Goal: Transaction & Acquisition: Purchase product/service

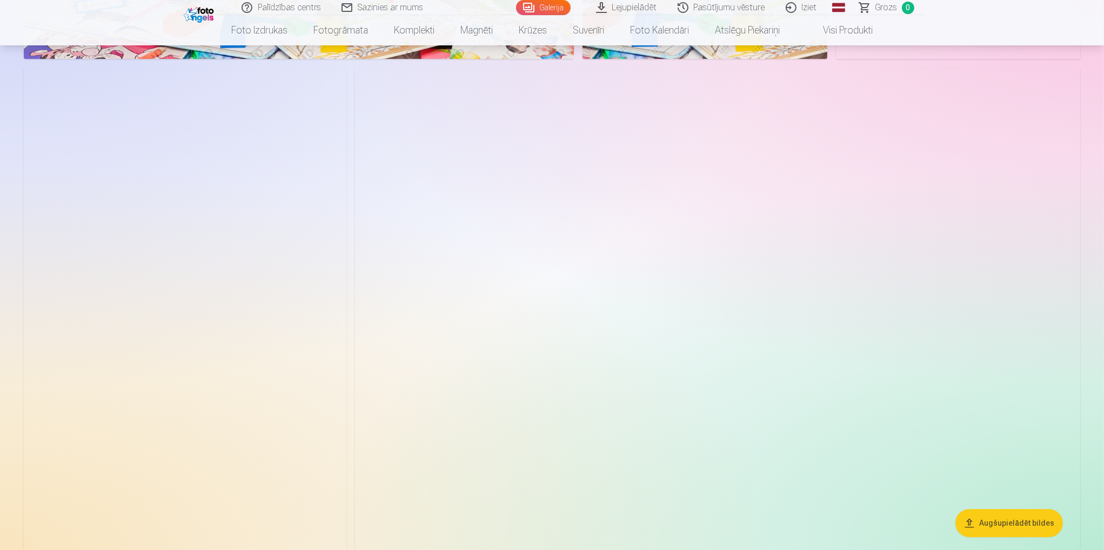
scroll to position [3782, 0]
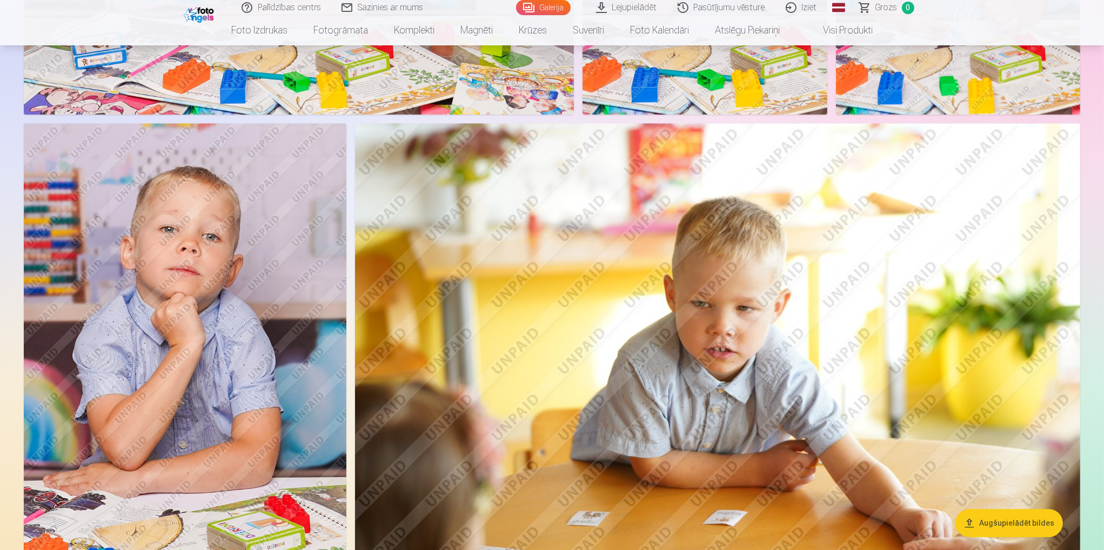
click at [196, 303] on img at bounding box center [185, 365] width 323 height 484
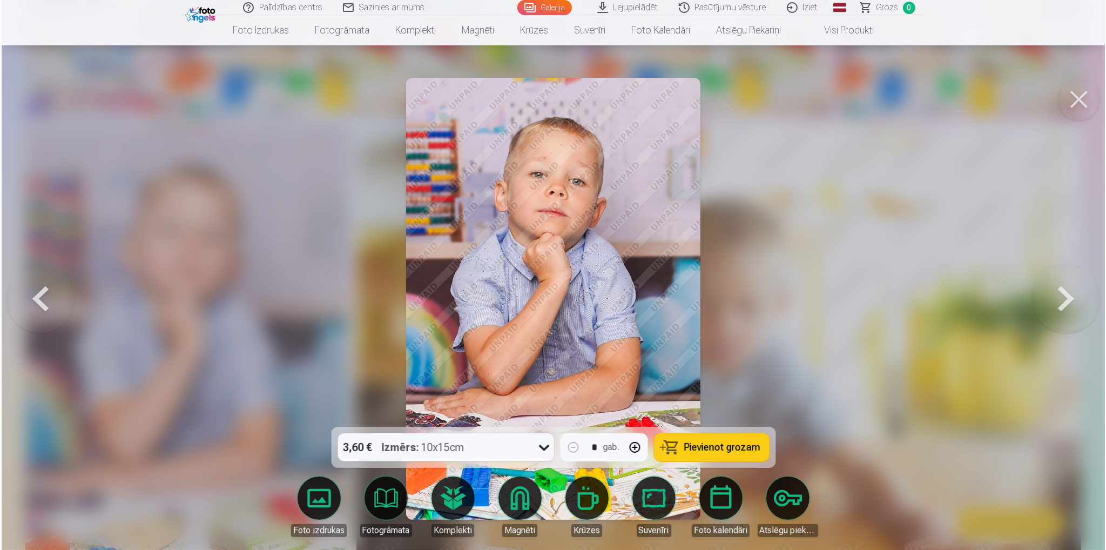
scroll to position [3736, 0]
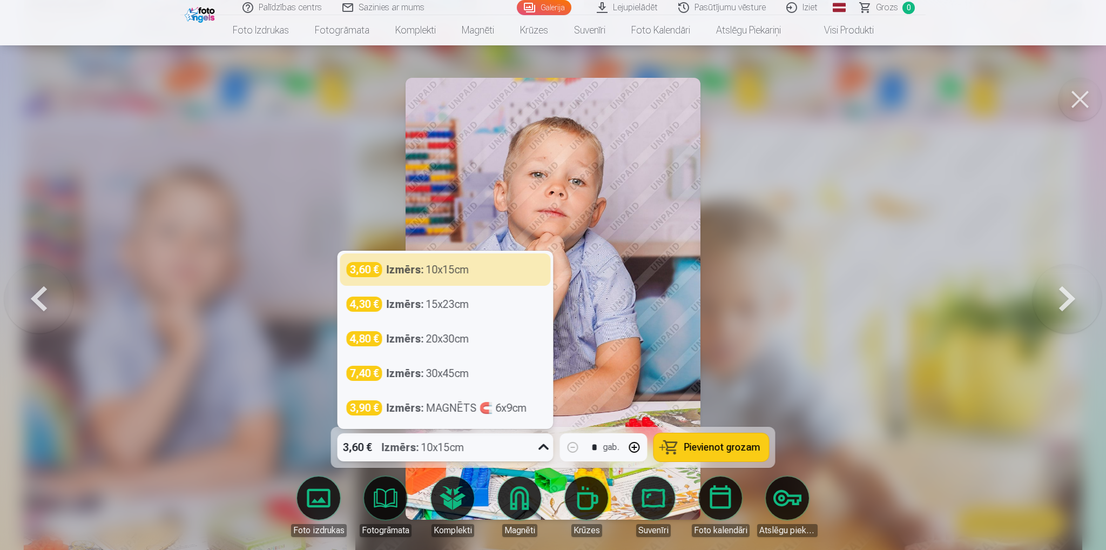
click at [549, 448] on icon at bounding box center [543, 447] width 17 height 17
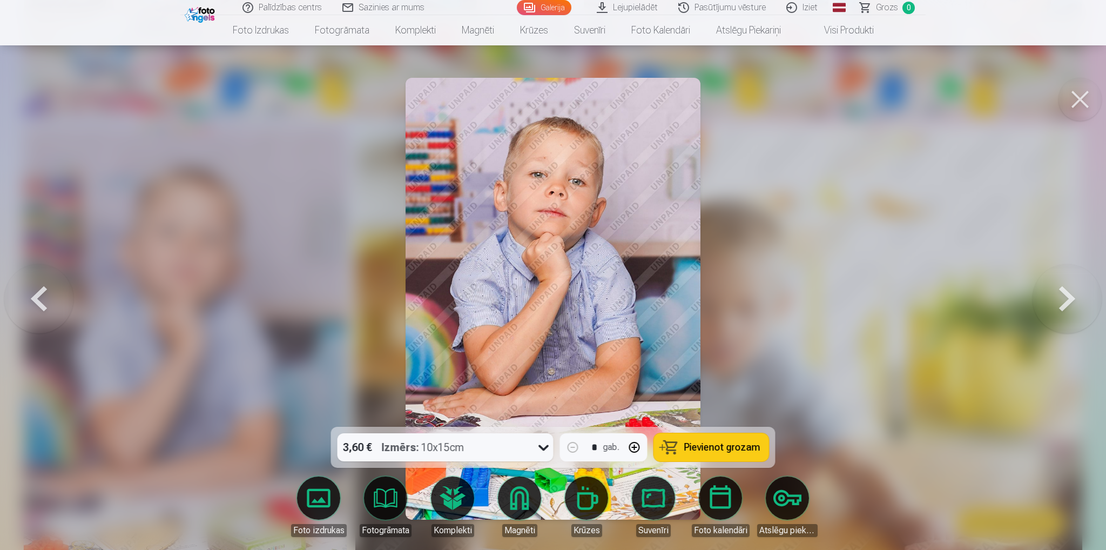
click at [297, 206] on div at bounding box center [553, 275] width 1106 height 550
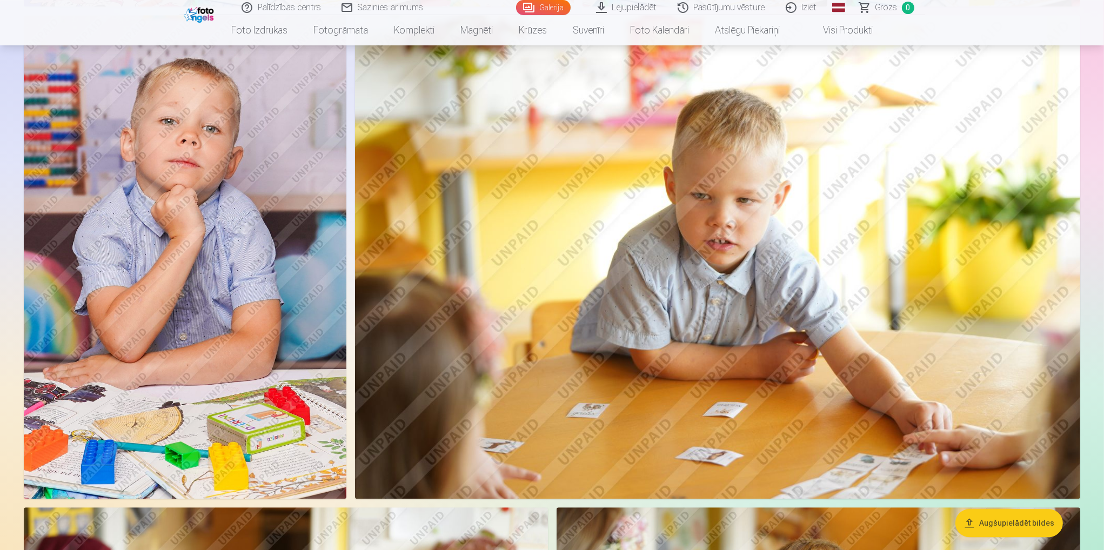
click at [277, 358] on img at bounding box center [185, 257] width 323 height 484
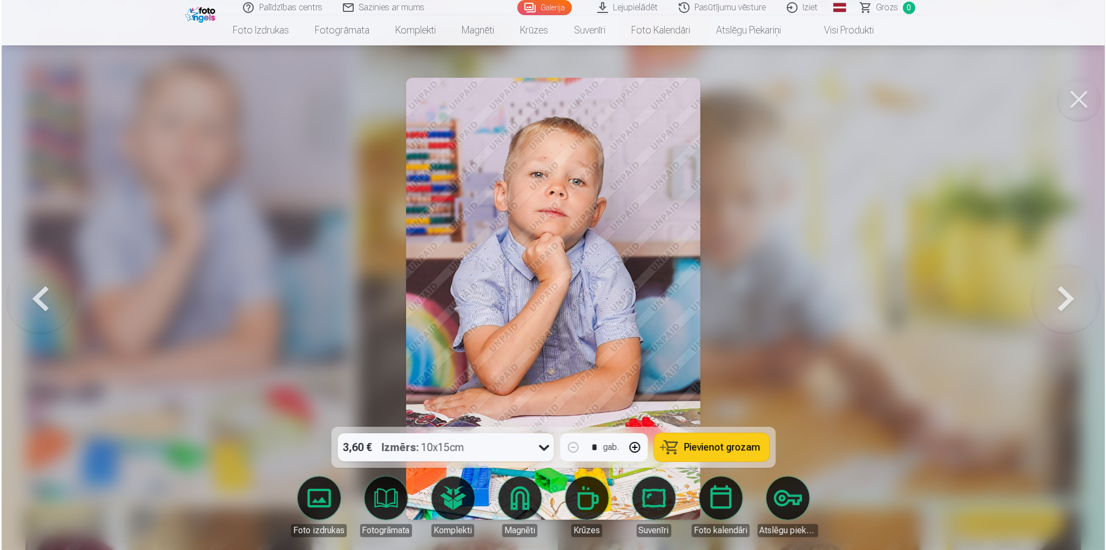
scroll to position [3844, 0]
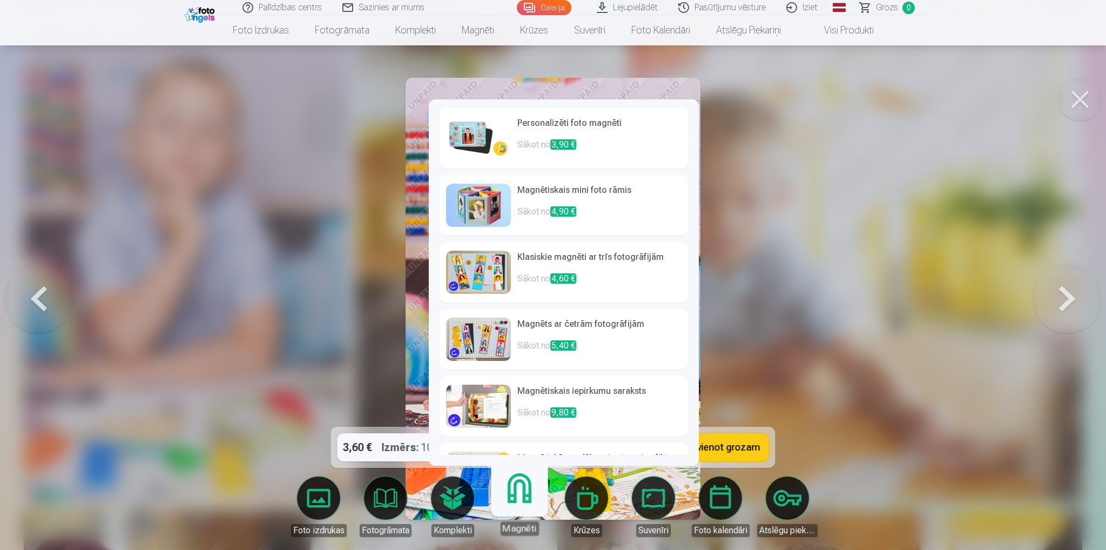
click at [536, 508] on link "Magnēti" at bounding box center [519, 502] width 66 height 66
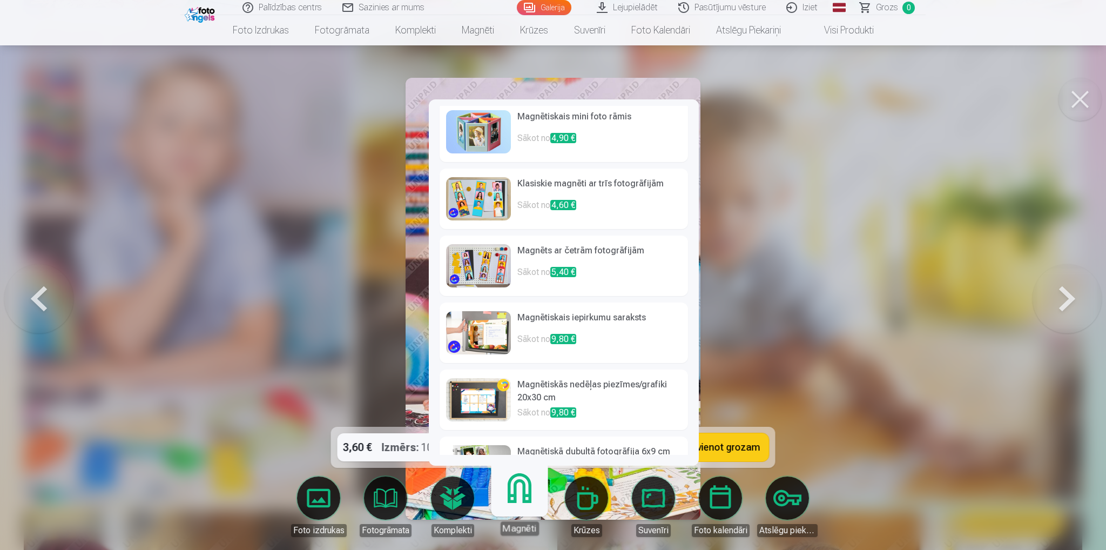
scroll to position [0, 0]
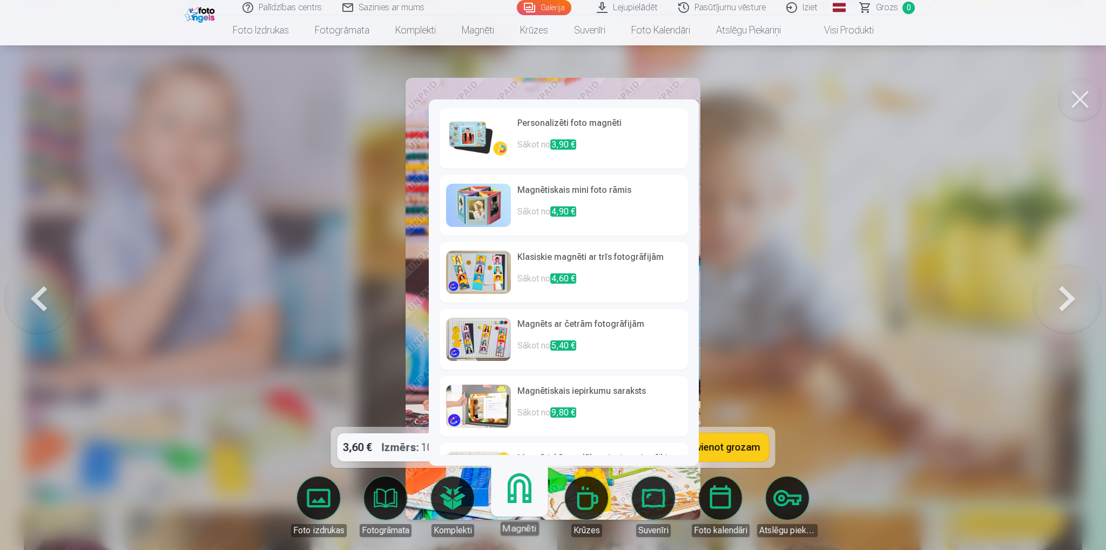
click at [615, 130] on h6 "Personalizēti foto magnēti" at bounding box center [600, 128] width 164 height 22
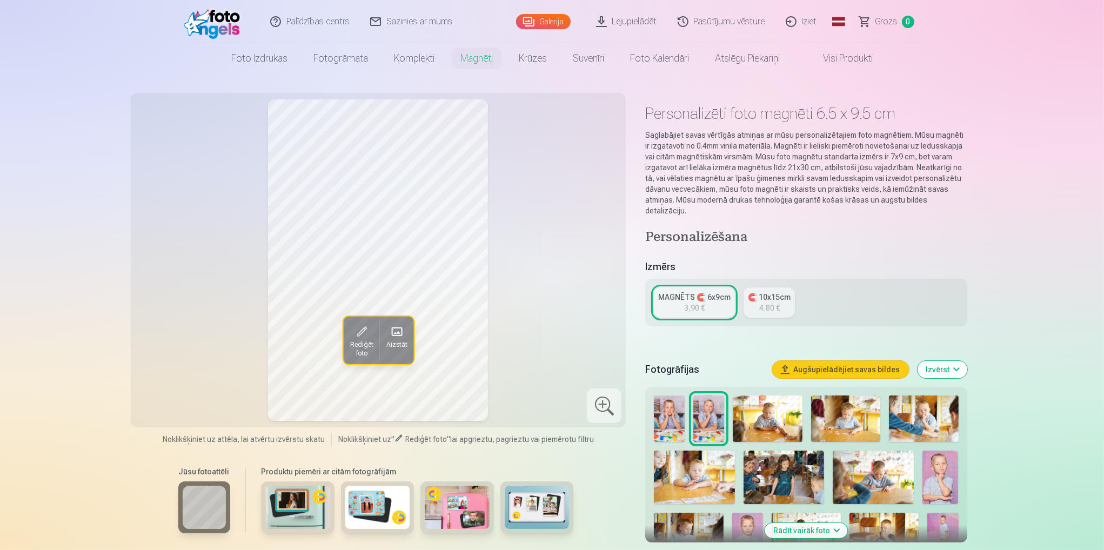
click at [862, 361] on button "Augšupielādējiet savas bildes" at bounding box center [840, 369] width 137 height 17
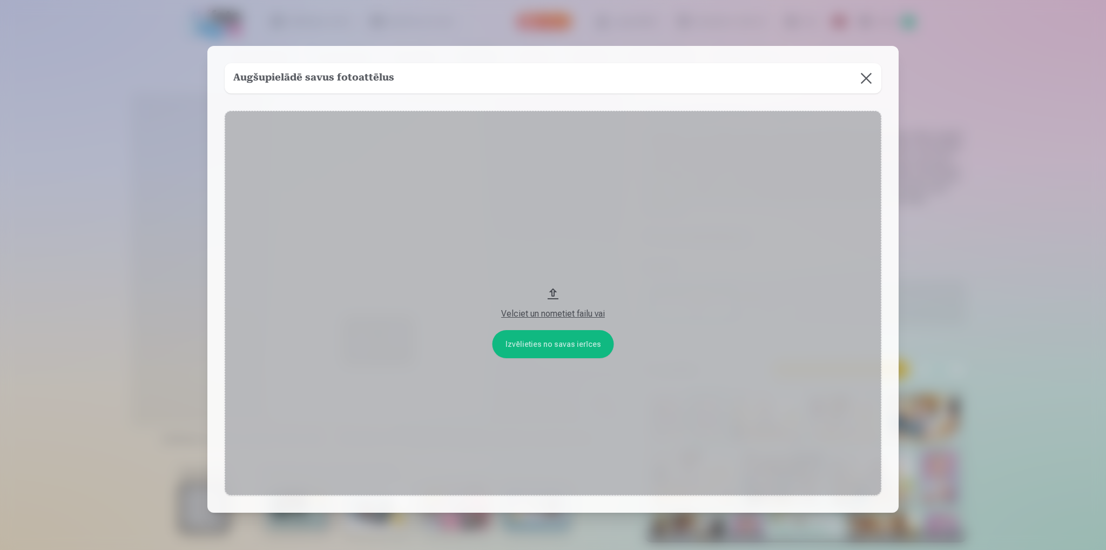
click at [576, 344] on button "Velciet un nometiet failu vai" at bounding box center [553, 303] width 657 height 385
click at [867, 76] on button at bounding box center [866, 78] width 30 height 30
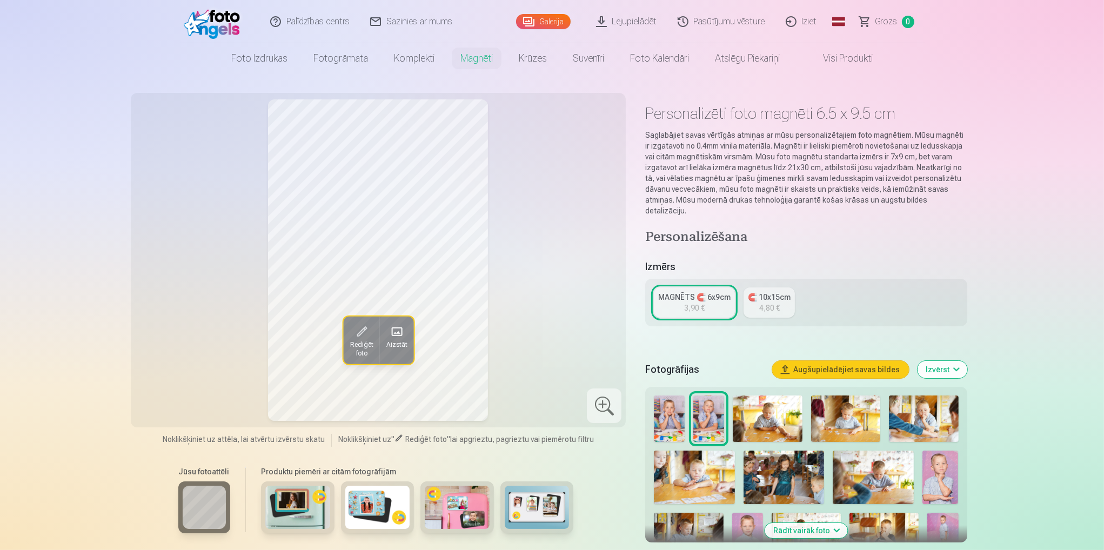
click at [636, 22] on link "Lejupielādēt" at bounding box center [627, 21] width 82 height 43
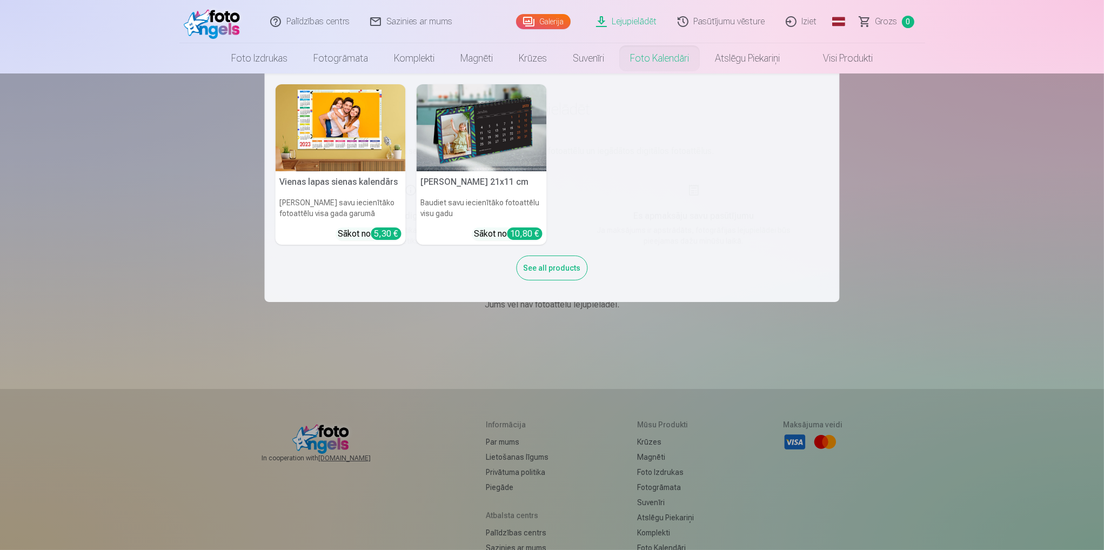
click at [152, 160] on nav "Vienas lapas sienas [PERSON_NAME] savu iecienītāko fotoattēlu visa gada garumā …" at bounding box center [552, 187] width 1104 height 229
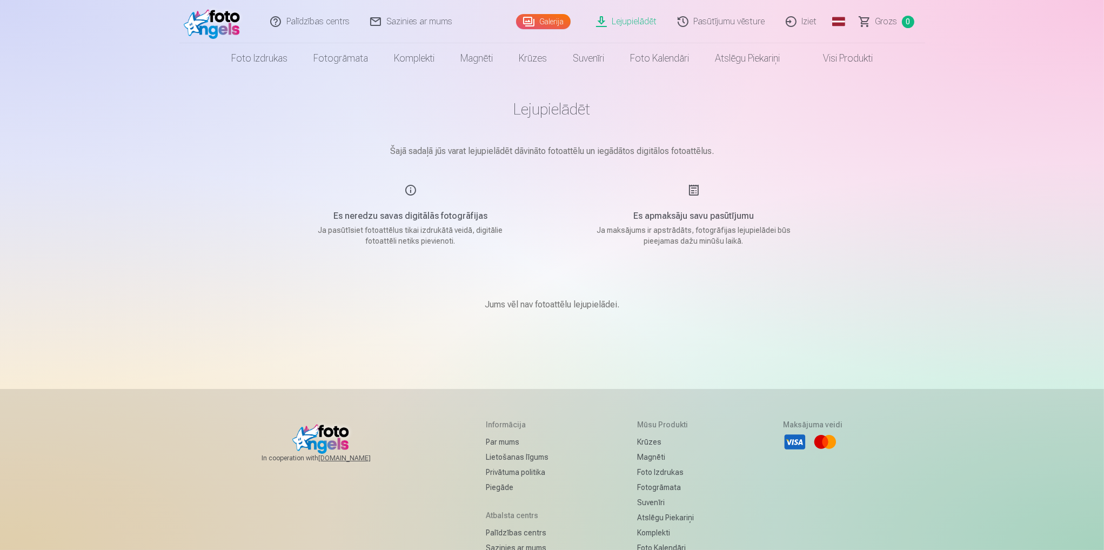
click at [644, 23] on link "Lejupielādēt" at bounding box center [627, 21] width 82 height 43
click at [539, 24] on link "Galerija" at bounding box center [543, 21] width 55 height 15
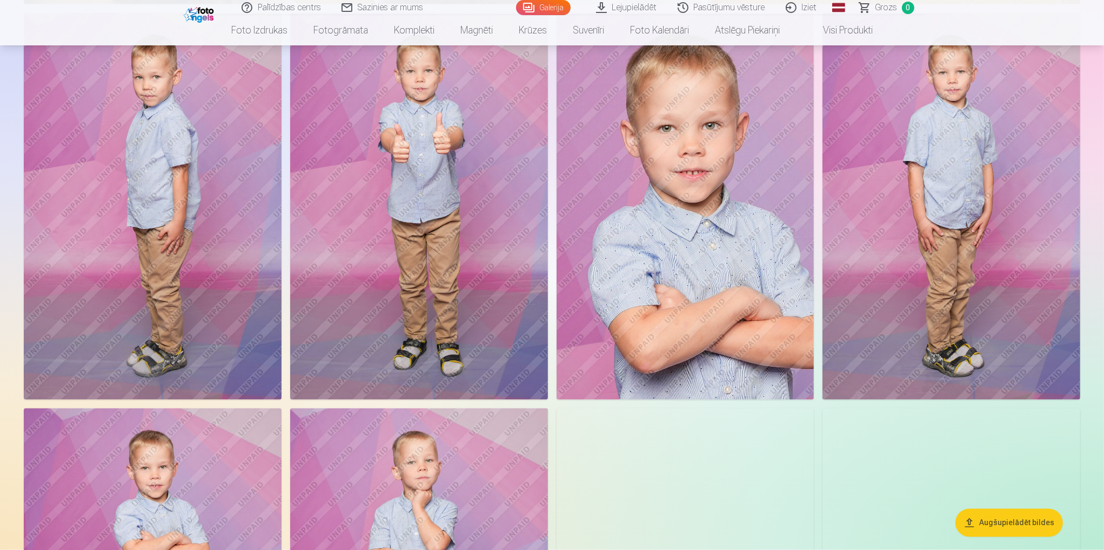
scroll to position [2269, 0]
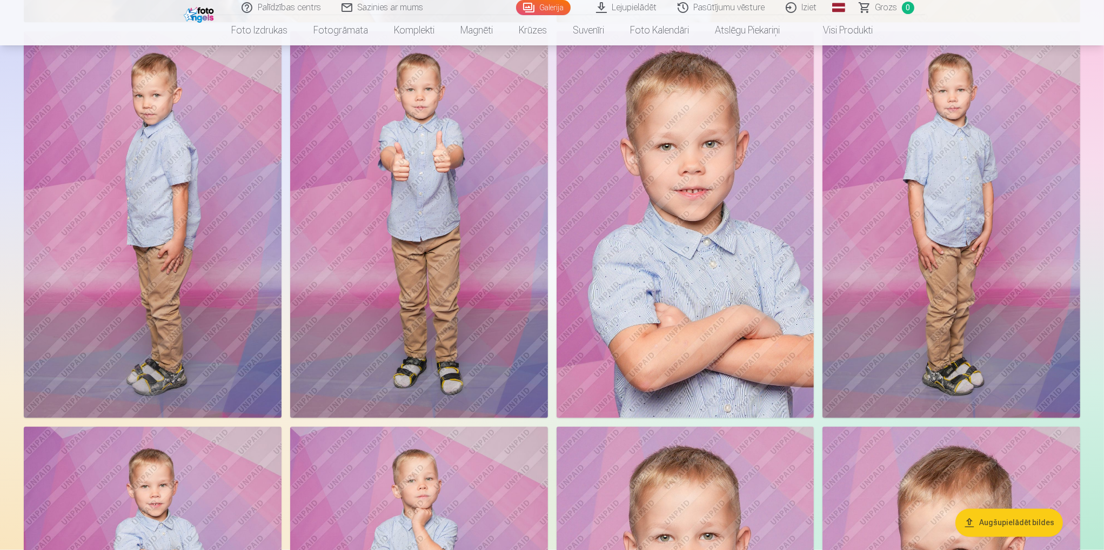
click at [464, 238] on img at bounding box center [419, 224] width 258 height 386
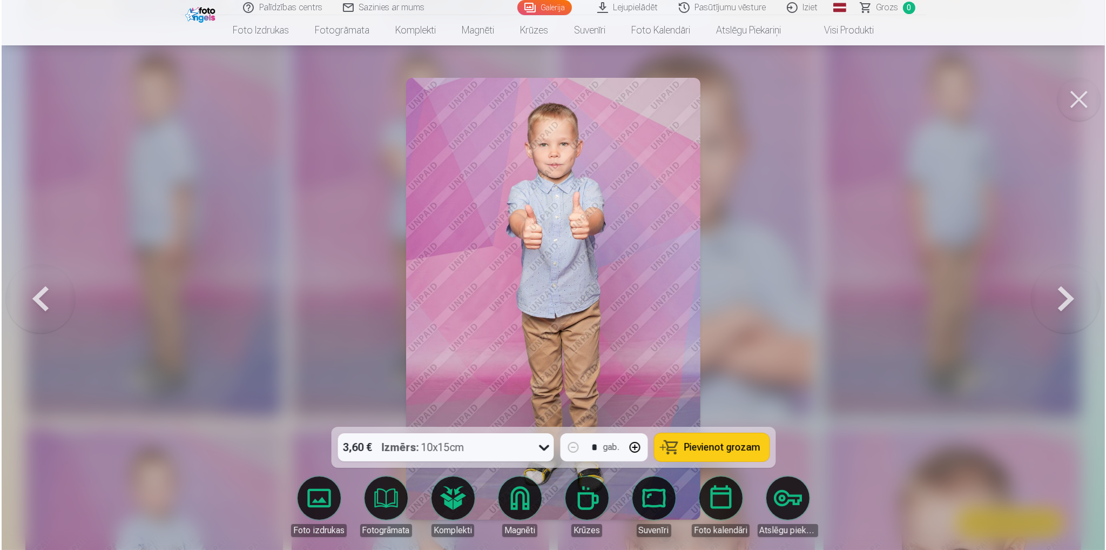
scroll to position [2273, 0]
click at [546, 450] on icon at bounding box center [543, 447] width 17 height 17
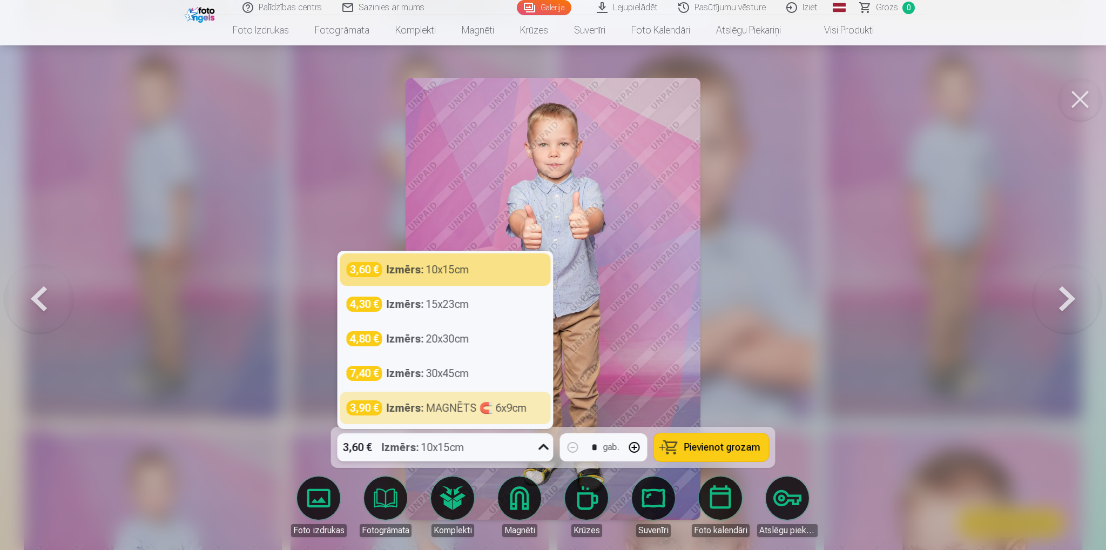
click at [754, 361] on div at bounding box center [553, 275] width 1106 height 550
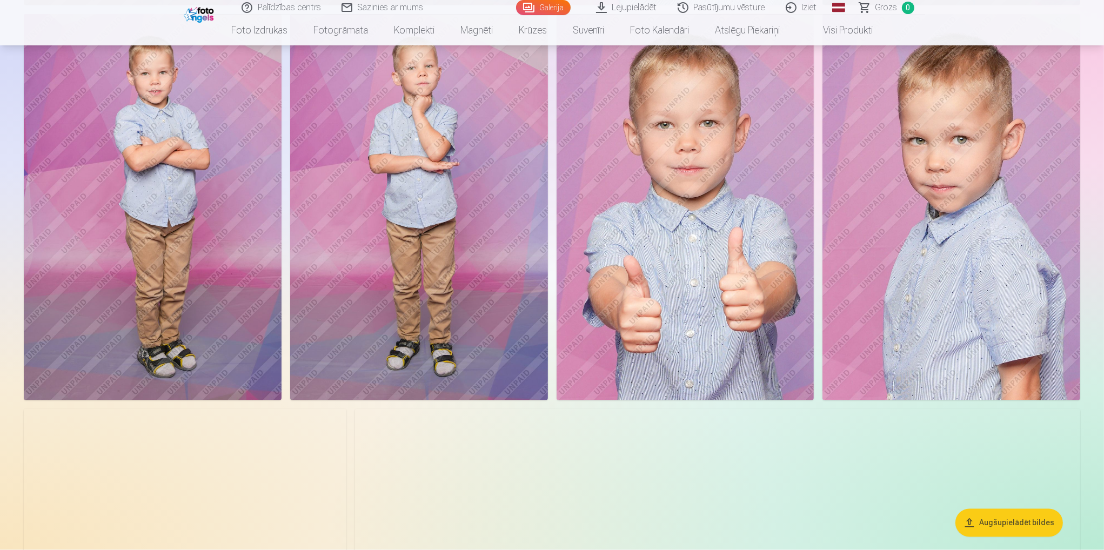
scroll to position [2701, 0]
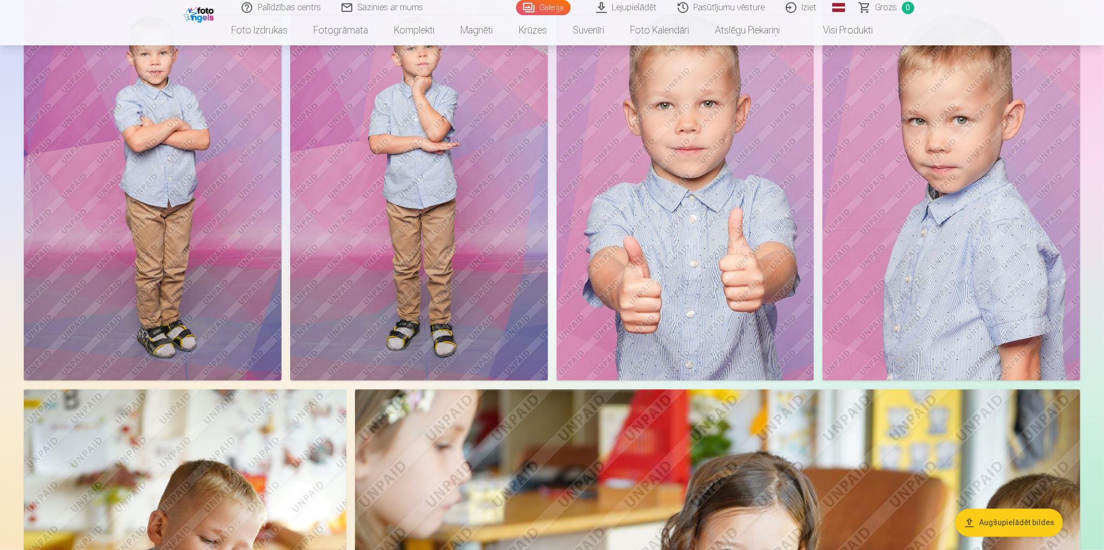
click at [1035, 519] on button "Augšupielādēt bildes" at bounding box center [1009, 523] width 108 height 28
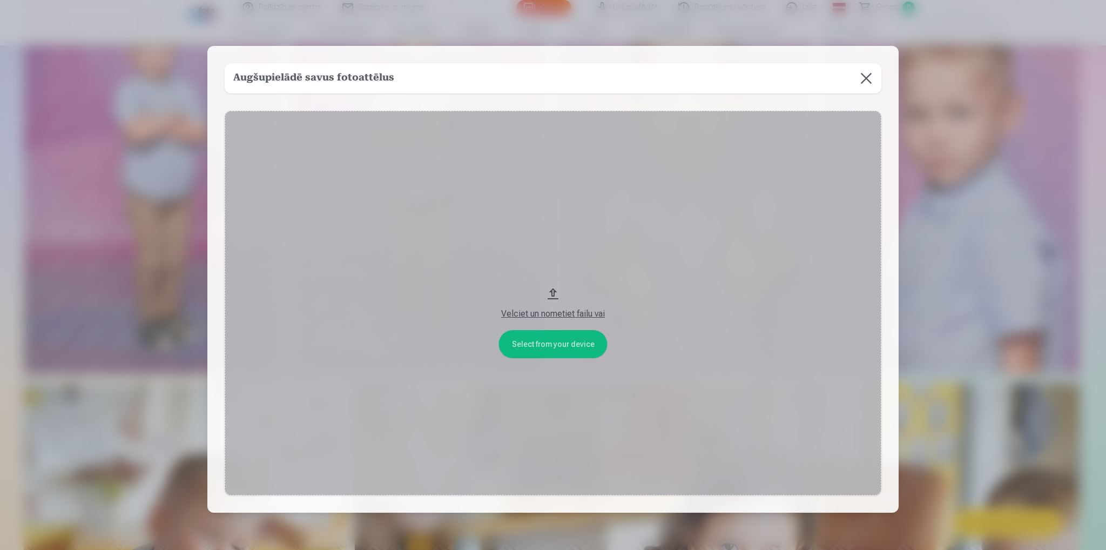
click at [427, 74] on div "Augšupielādē savus fotoattēlus" at bounding box center [553, 78] width 657 height 30
drag, startPoint x: 1102, startPoint y: 271, endPoint x: 1089, endPoint y: 271, distance: 13.0
click at [1096, 272] on div at bounding box center [553, 275] width 1106 height 550
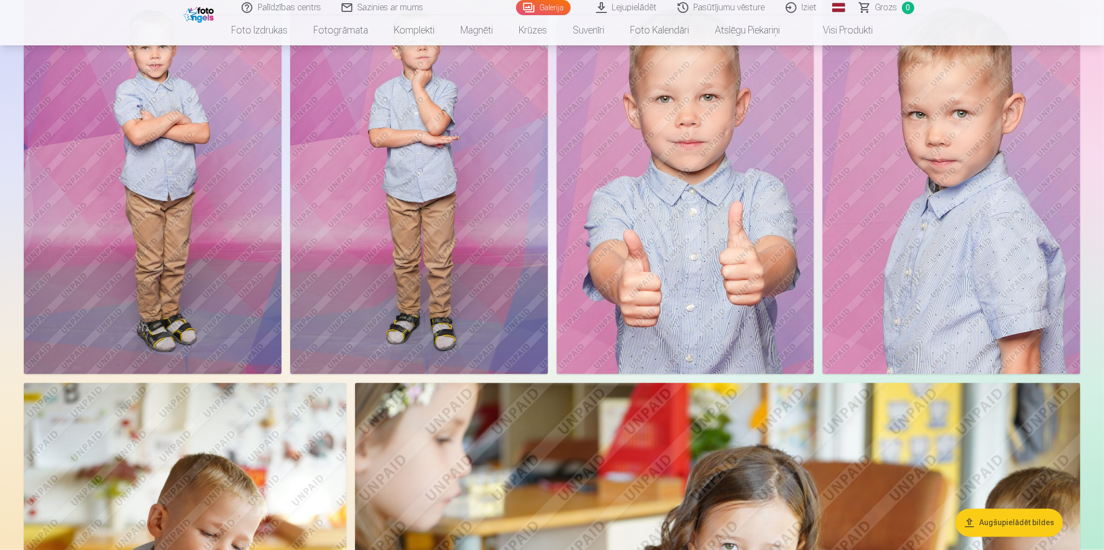
click at [1007, 251] on img at bounding box center [951, 181] width 258 height 386
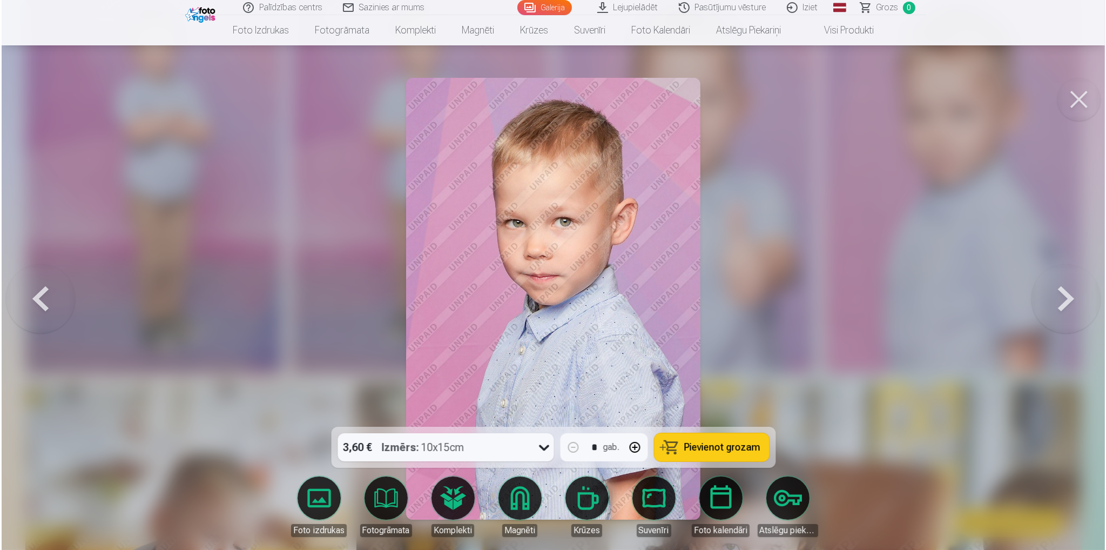
scroll to position [2714, 0]
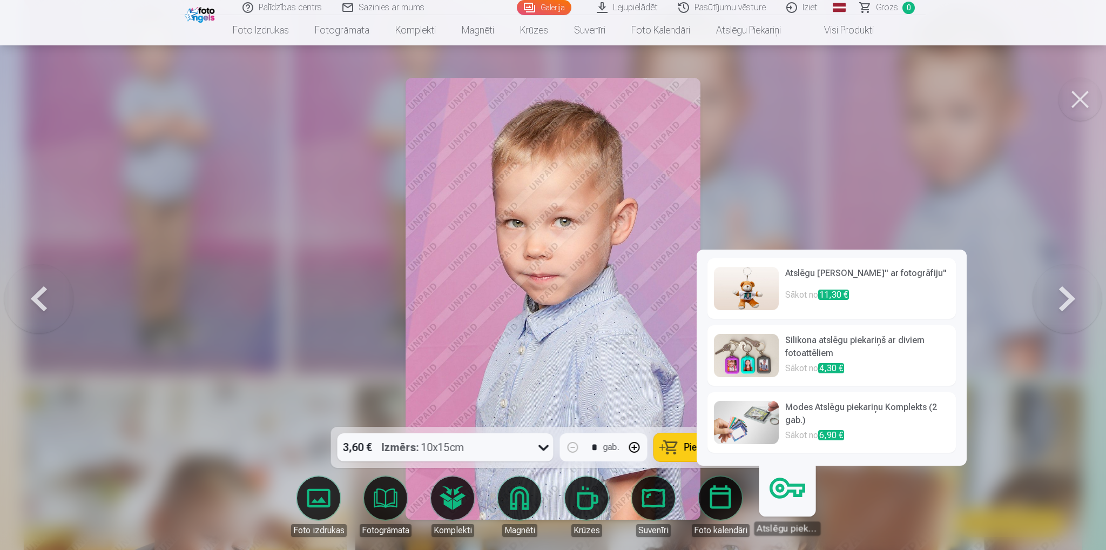
click at [902, 508] on div at bounding box center [553, 275] width 1106 height 550
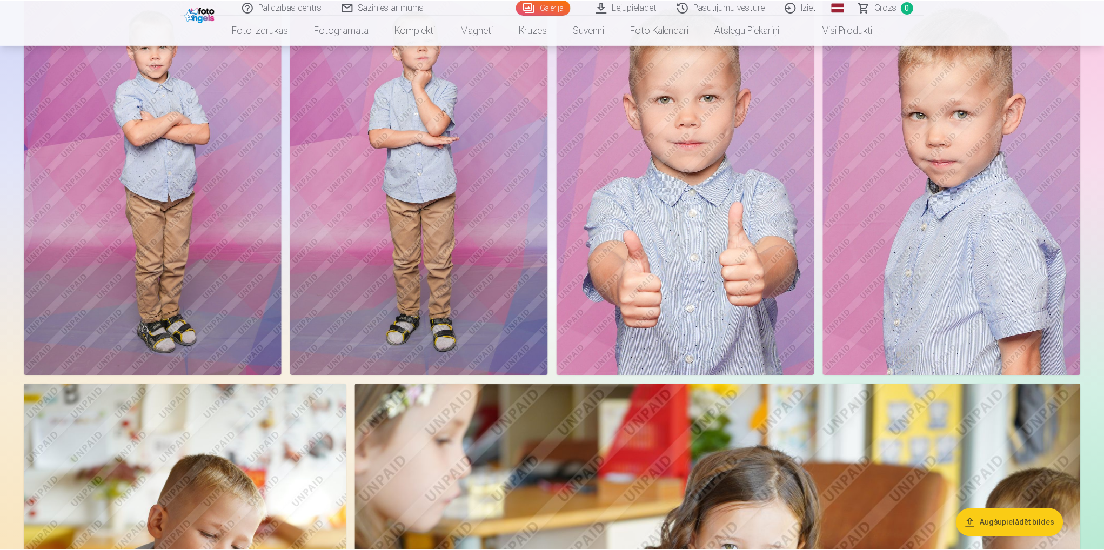
scroll to position [2708, 0]
click at [1014, 521] on button "Augšupielādēt bildes" at bounding box center [1009, 523] width 108 height 28
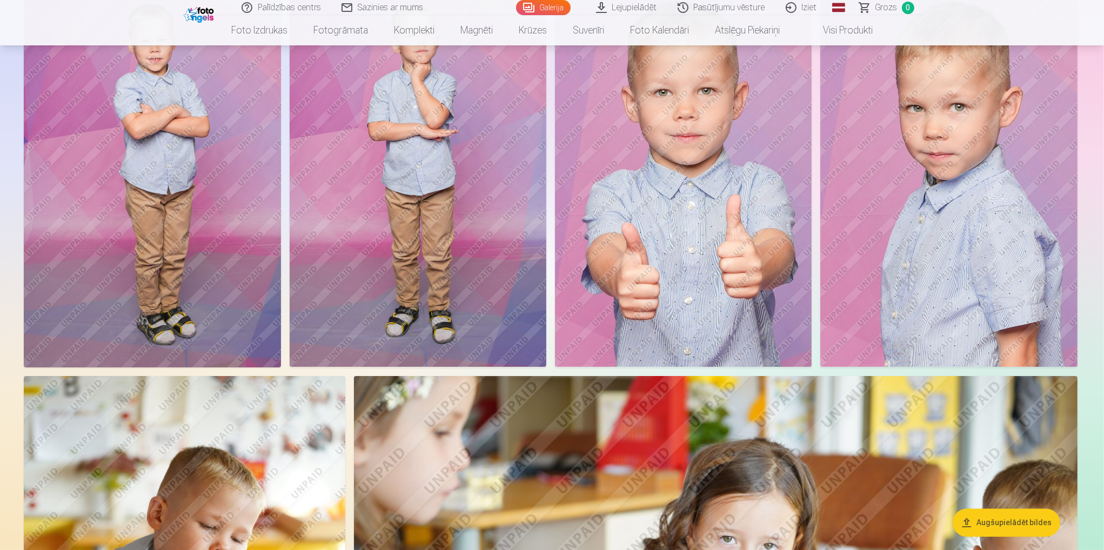
scroll to position [2714, 0]
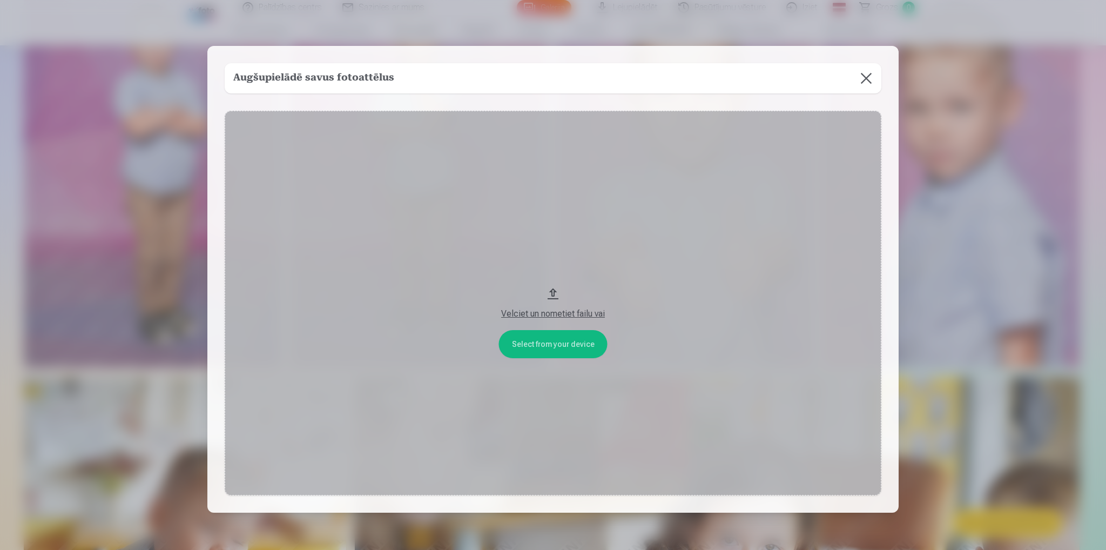
click at [561, 338] on button "Velciet un nometiet failu vai" at bounding box center [553, 303] width 657 height 385
click at [869, 73] on button at bounding box center [866, 78] width 30 height 30
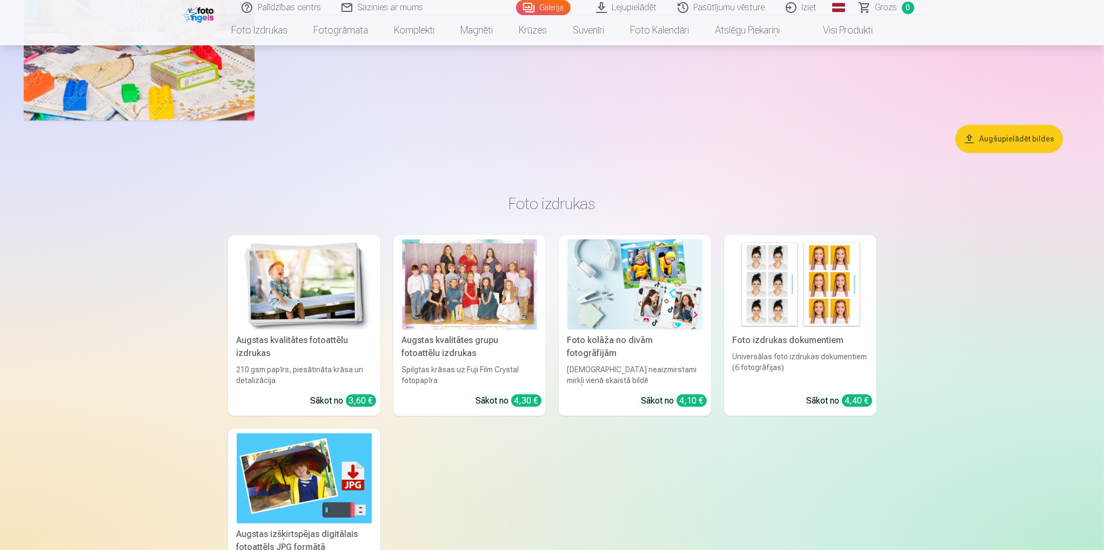
scroll to position [5848, 0]
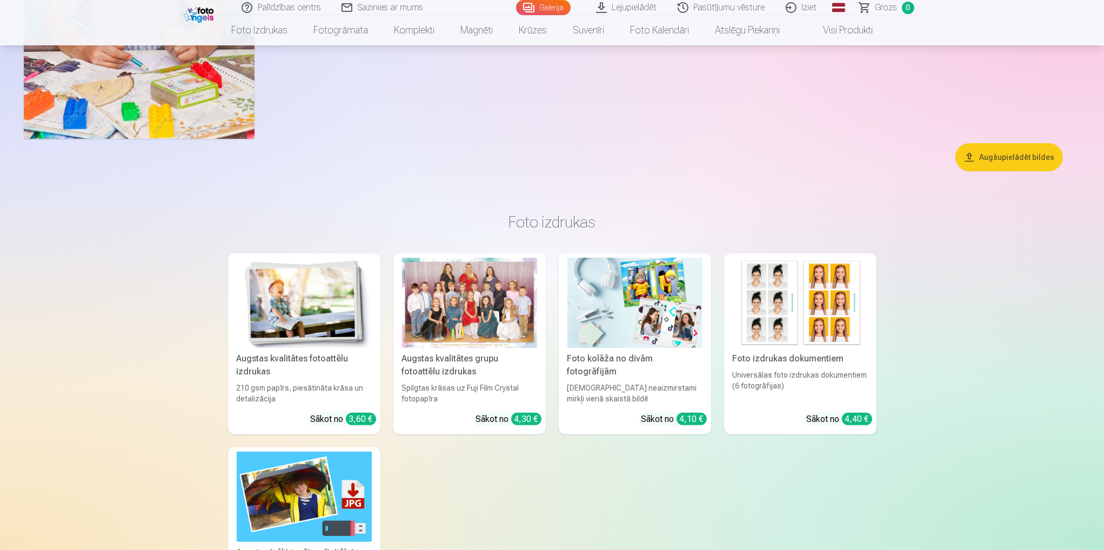
click at [998, 160] on button "Augšupielādēt bildes" at bounding box center [1009, 157] width 108 height 28
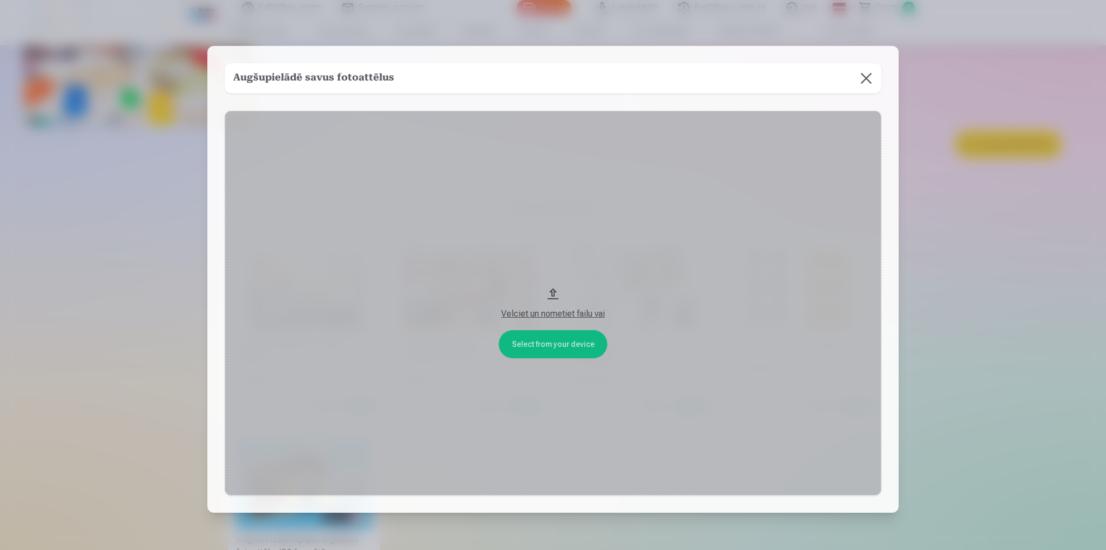
click at [564, 305] on div "Velciet un nometiet failu vai" at bounding box center [553, 310] width 635 height 19
click at [569, 338] on button "Velciet un nometiet failu vai" at bounding box center [553, 303] width 657 height 385
drag, startPoint x: 871, startPoint y: 81, endPoint x: 877, endPoint y: 104, distance: 23.5
click at [870, 81] on button at bounding box center [866, 78] width 30 height 30
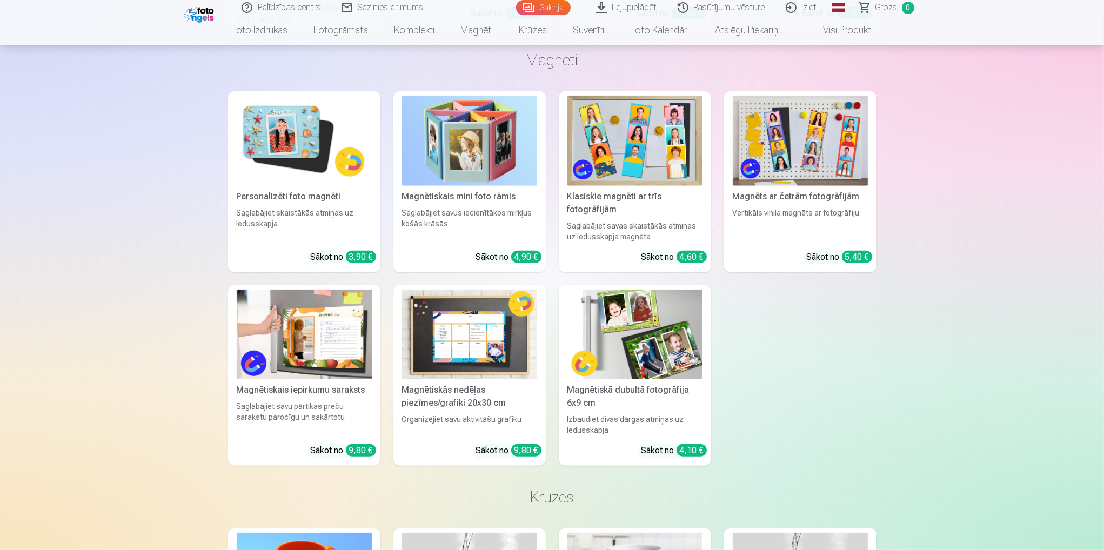
scroll to position [6941, 0]
